Goal: Task Accomplishment & Management: Manage account settings

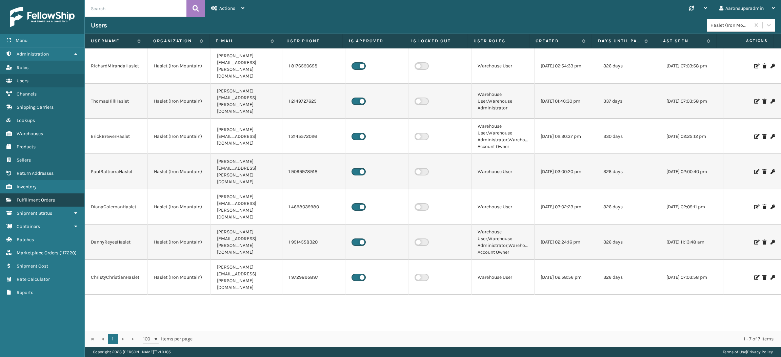
click at [62, 194] on link "Fulfillment Orders" at bounding box center [42, 200] width 84 height 13
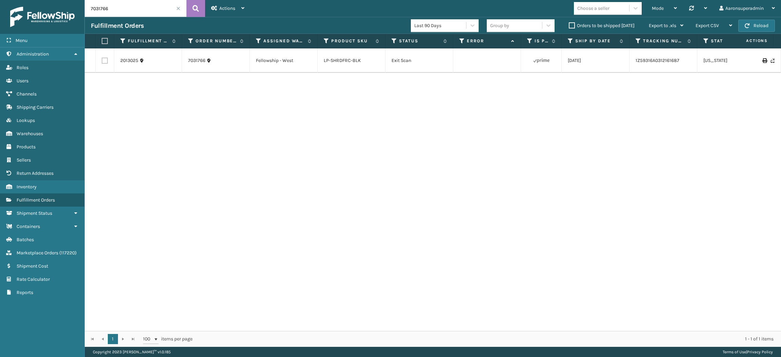
click at [579, 30] on div "Orders to be shipped [DATE]" at bounding box center [603, 26] width 80 height 8
click at [571, 24] on label "Orders to be shipped [DATE]" at bounding box center [602, 26] width 66 height 6
click at [569, 24] on input "Orders to be shipped [DATE]" at bounding box center [569, 24] width 0 height 4
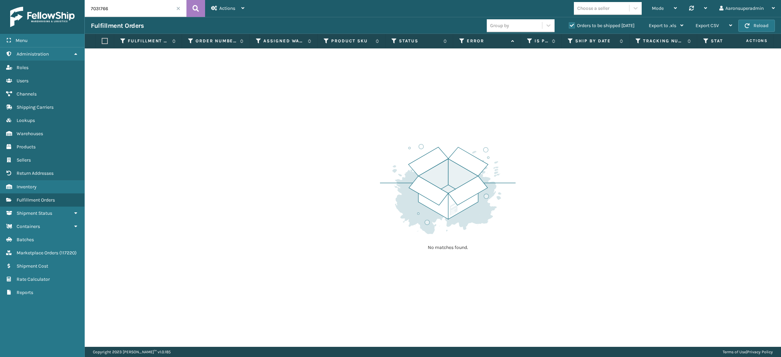
click at [179, 8] on span at bounding box center [178, 8] width 4 height 4
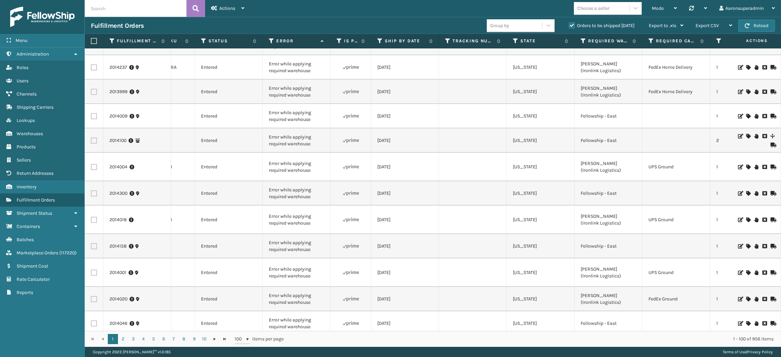
scroll to position [204, 191]
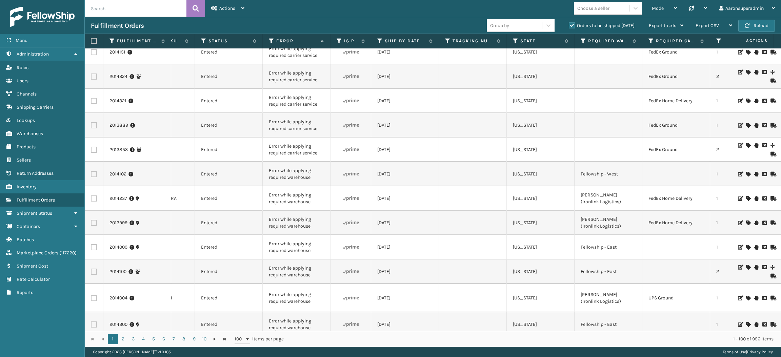
drag, startPoint x: 361, startPoint y: 95, endPoint x: 458, endPoint y: 112, distance: 97.7
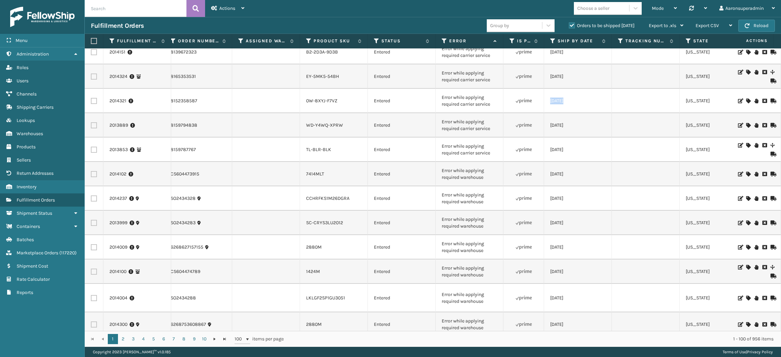
scroll to position [0, 0]
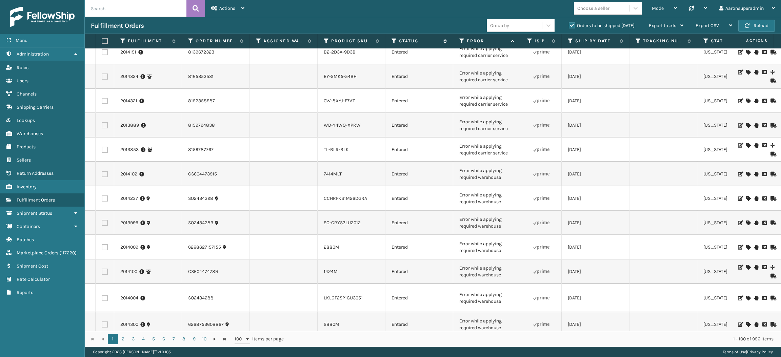
click at [394, 42] on icon at bounding box center [394, 41] width 5 height 6
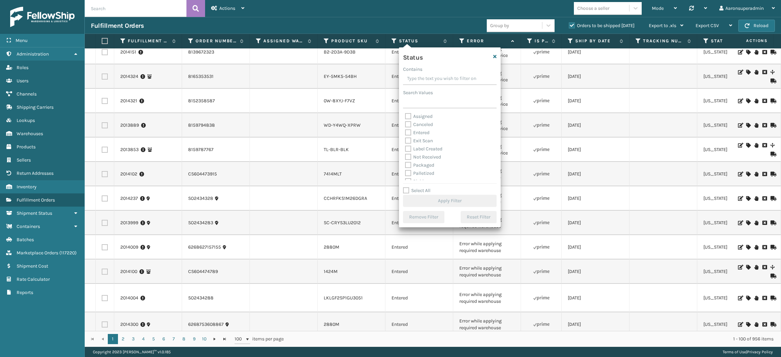
click at [424, 162] on div "Packaged" at bounding box center [450, 165] width 90 height 8
click at [420, 167] on label "Packaged" at bounding box center [419, 165] width 29 height 6
click at [406, 166] on input "Packaged" at bounding box center [405, 163] width 0 height 4
checkbox input "true"
click at [419, 173] on label "Palletized" at bounding box center [419, 174] width 29 height 6
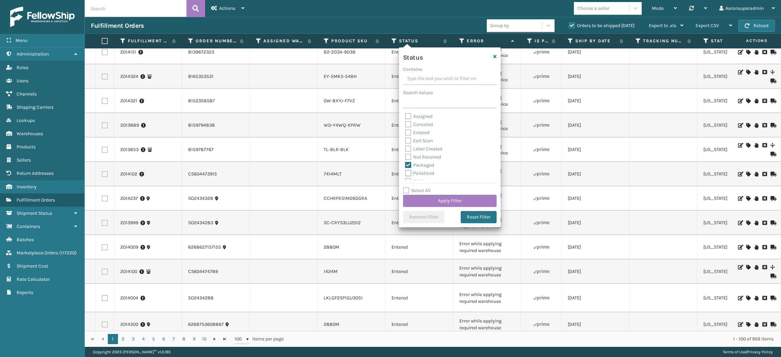
click at [406, 173] on input "Palletized" at bounding box center [405, 172] width 0 height 4
checkbox input "true"
click at [422, 148] on label "Label Created" at bounding box center [423, 149] width 37 height 6
click at [406, 148] on input "Label Created" at bounding box center [405, 147] width 0 height 4
checkbox input "true"
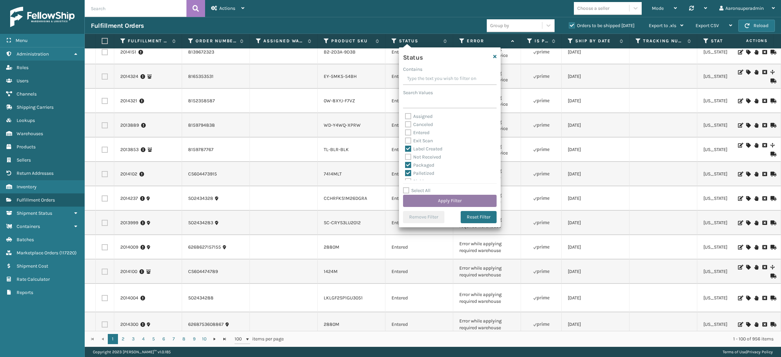
click at [427, 203] on button "Apply Filter" at bounding box center [450, 201] width 94 height 12
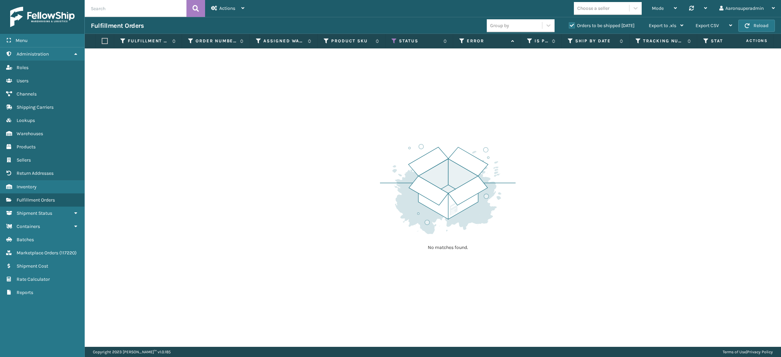
click at [597, 27] on label "Orders to be shipped today" at bounding box center [602, 26] width 66 height 6
click at [569, 26] on input "Orders to be shipped today" at bounding box center [569, 24] width 0 height 4
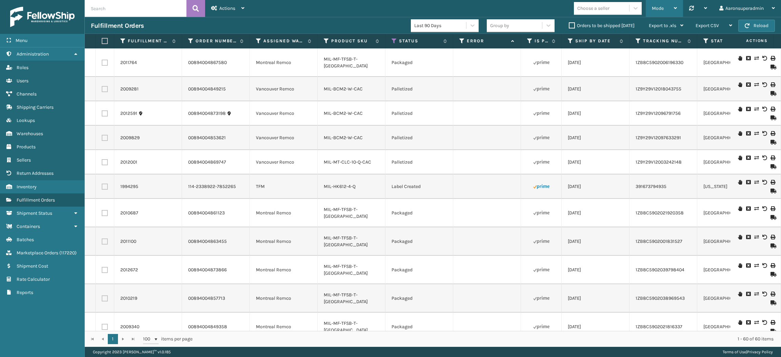
click at [646, 7] on div "Mode Regular Mode Picking Mode Labeling Mode Palletizing Mode Exit Scan Mode" at bounding box center [664, 8] width 37 height 17
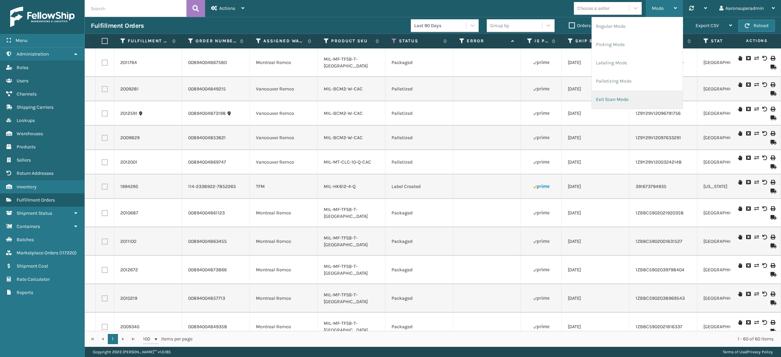
click at [616, 97] on li "Exit Scan Mode" at bounding box center [637, 100] width 91 height 18
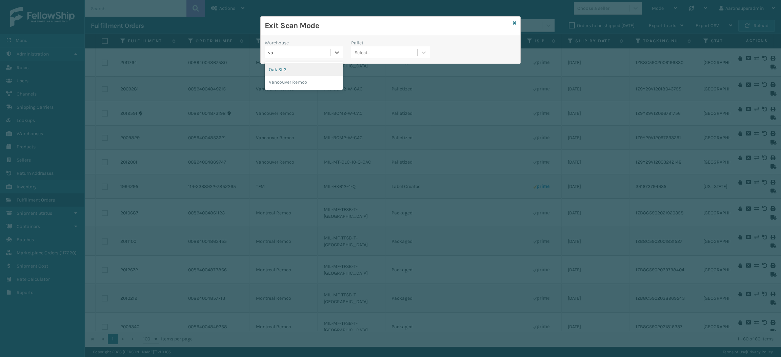
type input "van"
click at [325, 72] on div "Vancouver Remco" at bounding box center [304, 69] width 78 height 13
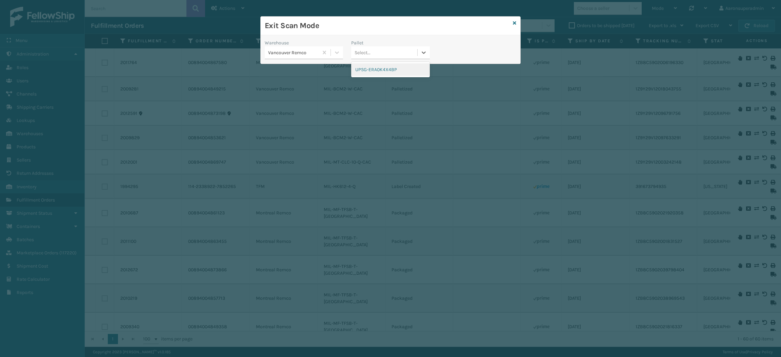
click at [370, 55] on div "Select..." at bounding box center [363, 52] width 16 height 7
click at [373, 70] on div "UPSG-ERA0K4X4BP" at bounding box center [390, 69] width 78 height 13
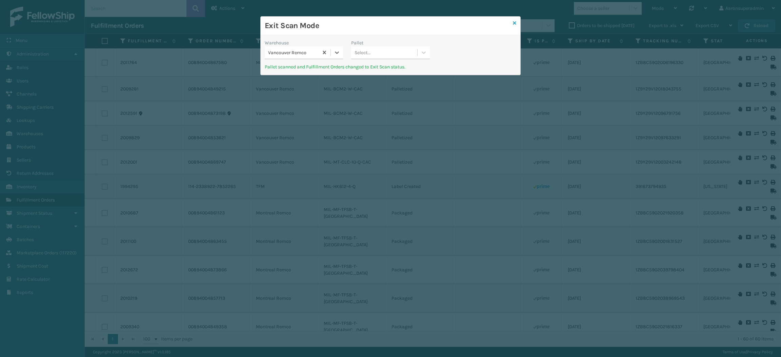
click at [515, 22] on icon at bounding box center [514, 23] width 3 height 5
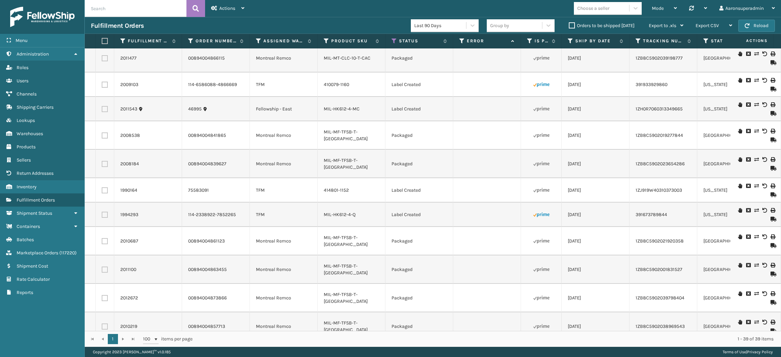
scroll to position [677, 0]
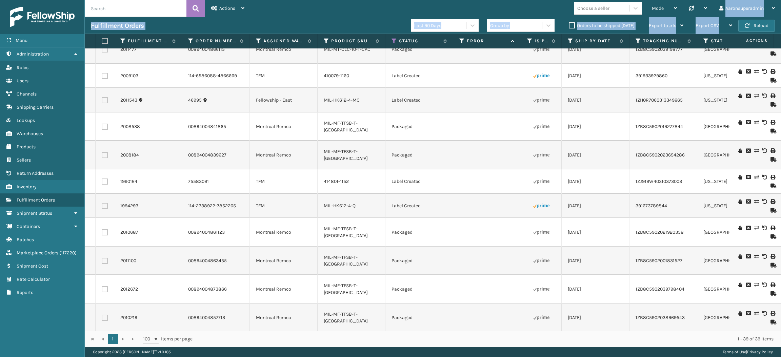
drag, startPoint x: 102, startPoint y: 41, endPoint x: 490, endPoint y: 16, distance: 388.1
click at [467, 13] on div "Actions Settings Remove All Filters Track Fulfillment Order Export Labels Bulk …" at bounding box center [433, 173] width 697 height 347
click at [105, 43] on label at bounding box center [104, 41] width 4 height 6
click at [102, 43] on input "checkbox" at bounding box center [102, 41] width 0 height 4
checkbox input "true"
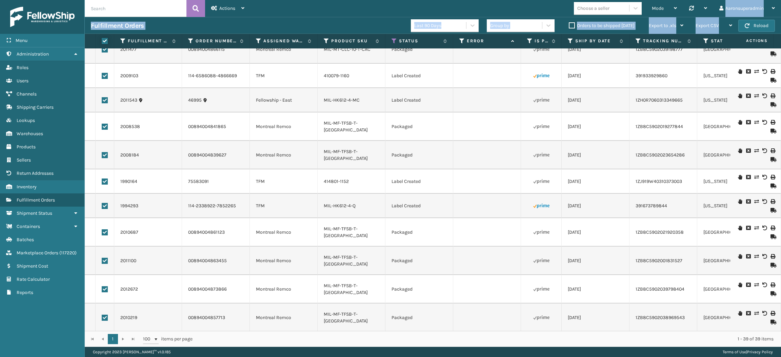
checkbox input "true"
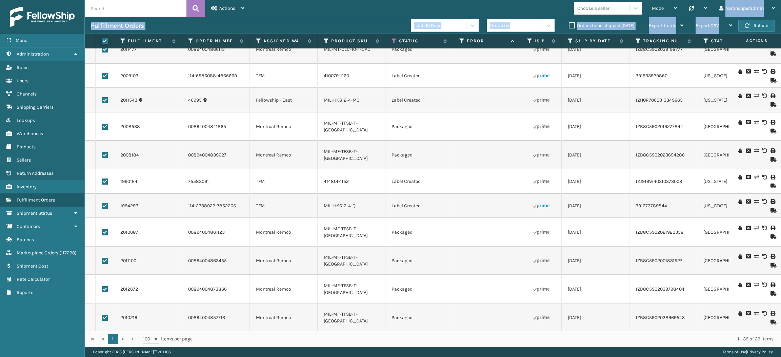
checkbox input "true"
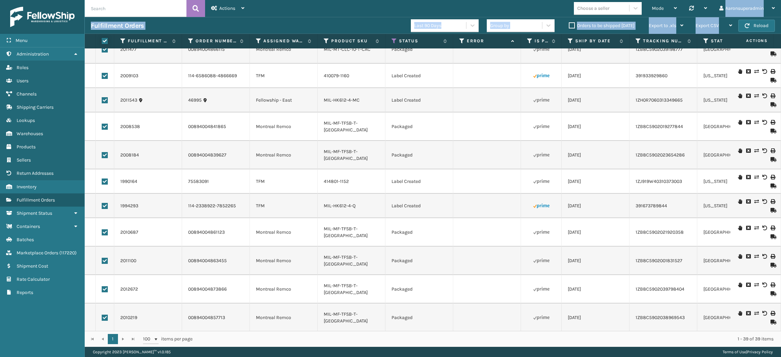
checkbox input "true"
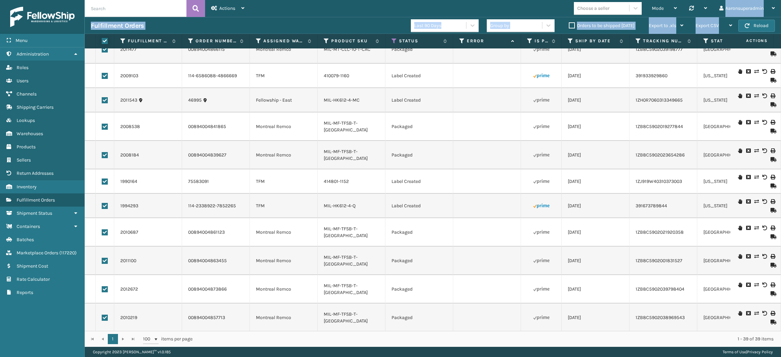
checkbox input "true"
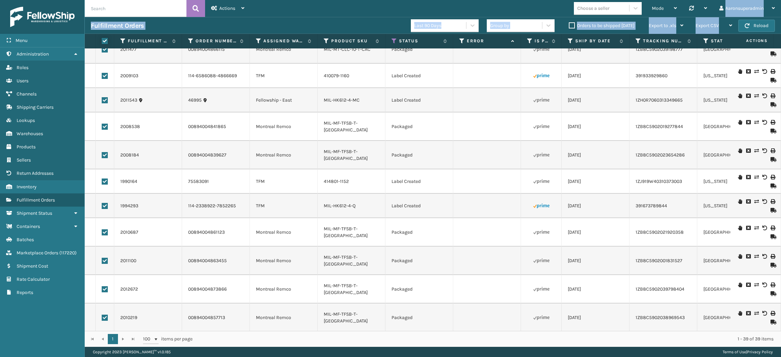
checkbox input "true"
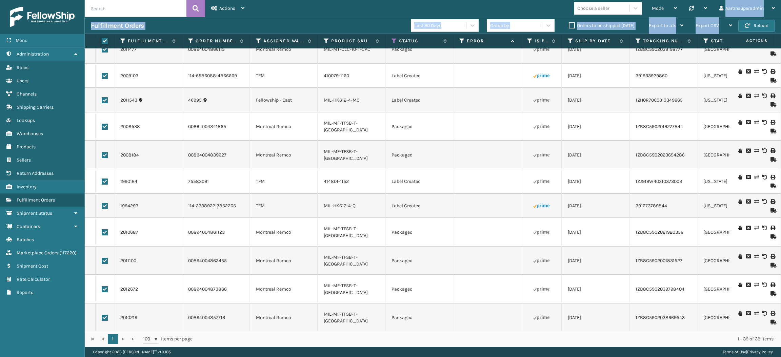
checkbox input "true"
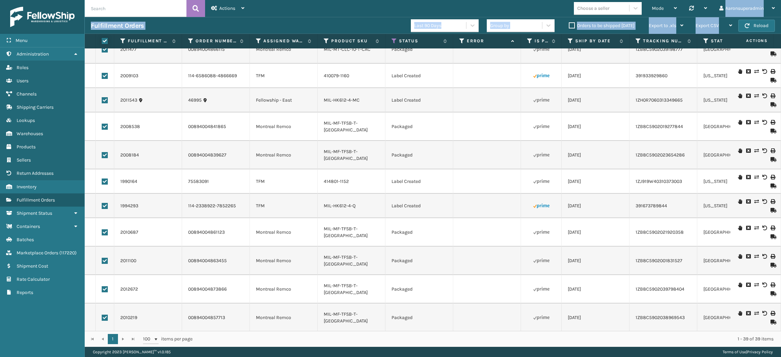
checkbox input "true"
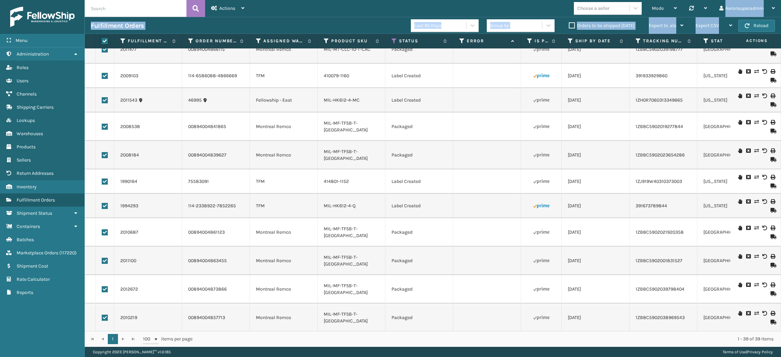
checkbox input "true"
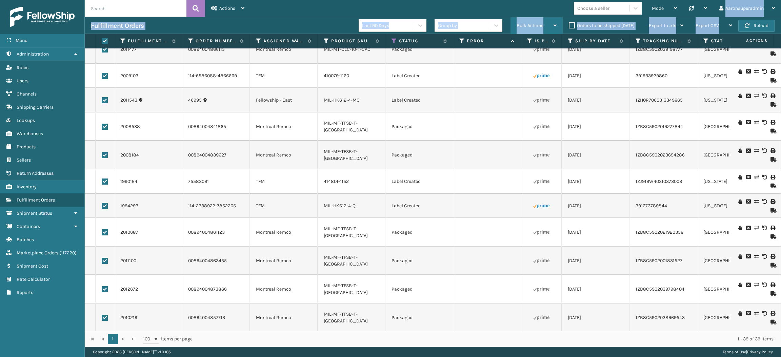
click at [543, 25] on span "Bulk Actions" at bounding box center [530, 26] width 27 height 6
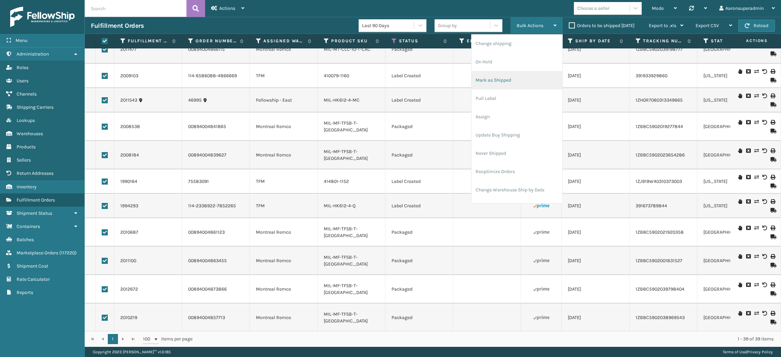
click at [517, 79] on li "Mark as Shipped" at bounding box center [517, 80] width 91 height 18
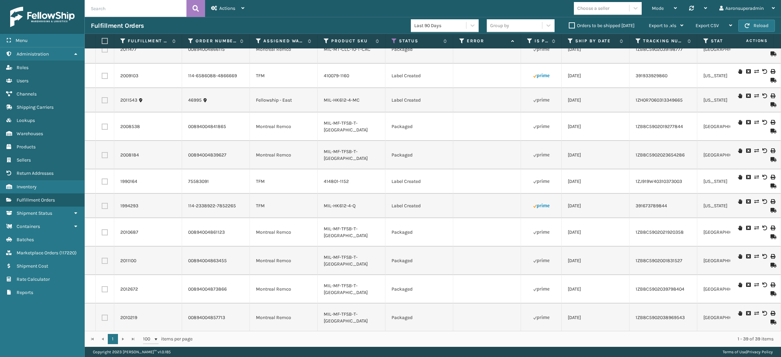
checkbox input "false"
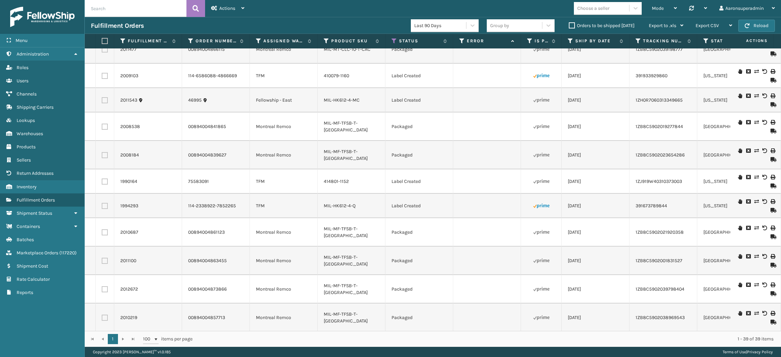
checkbox input "false"
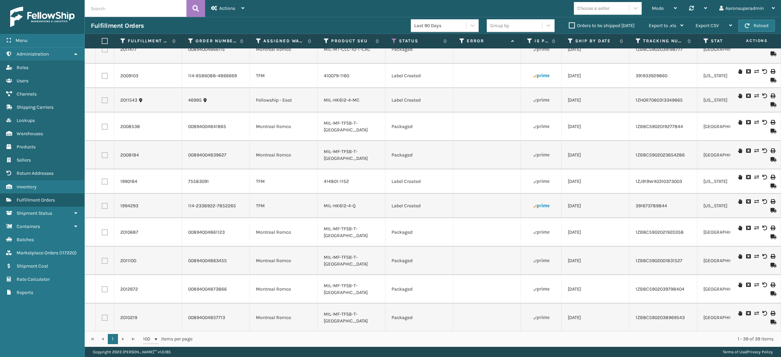
checkbox input "false"
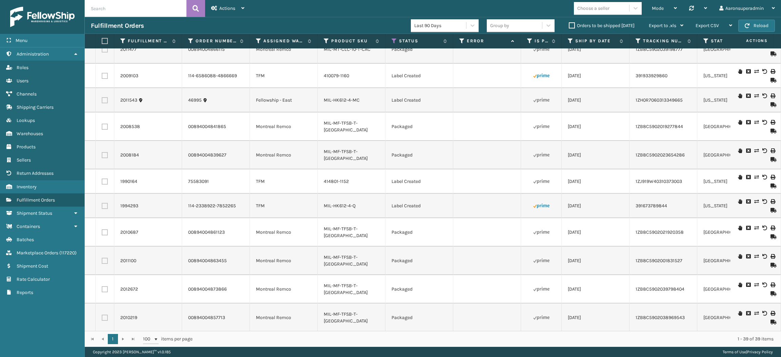
checkbox input "false"
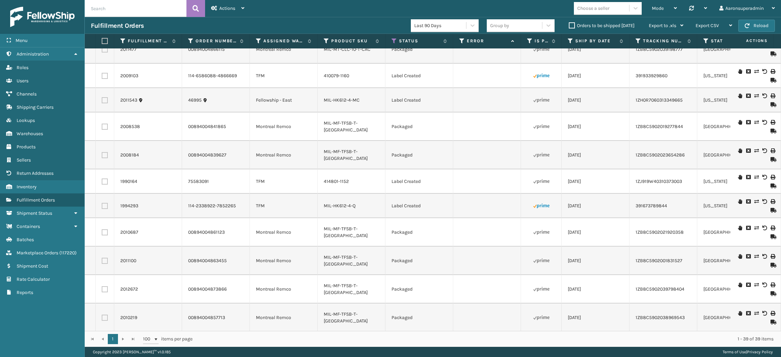
checkbox input "false"
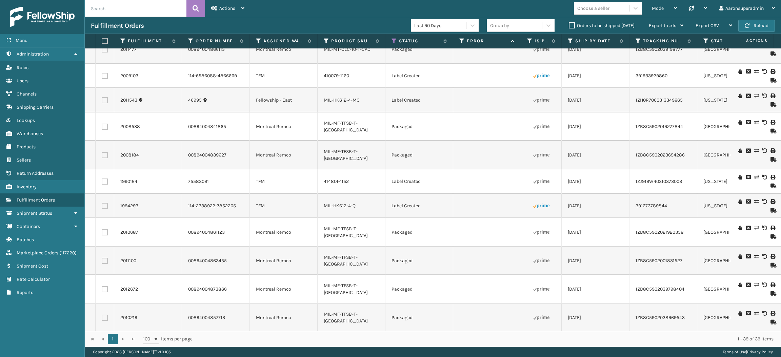
checkbox input "false"
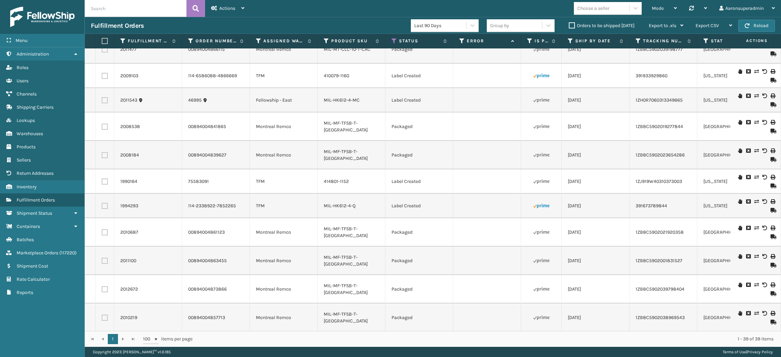
checkbox input "false"
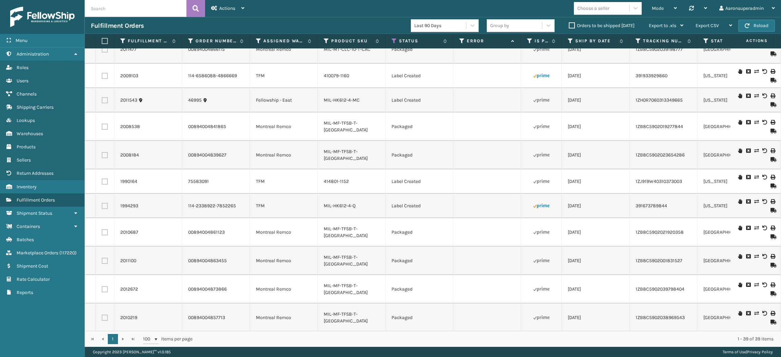
checkbox input "false"
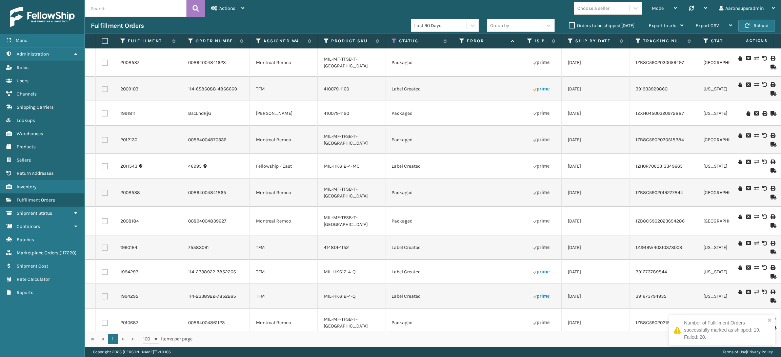
scroll to position [213, 0]
